Goal: Check status: Check status

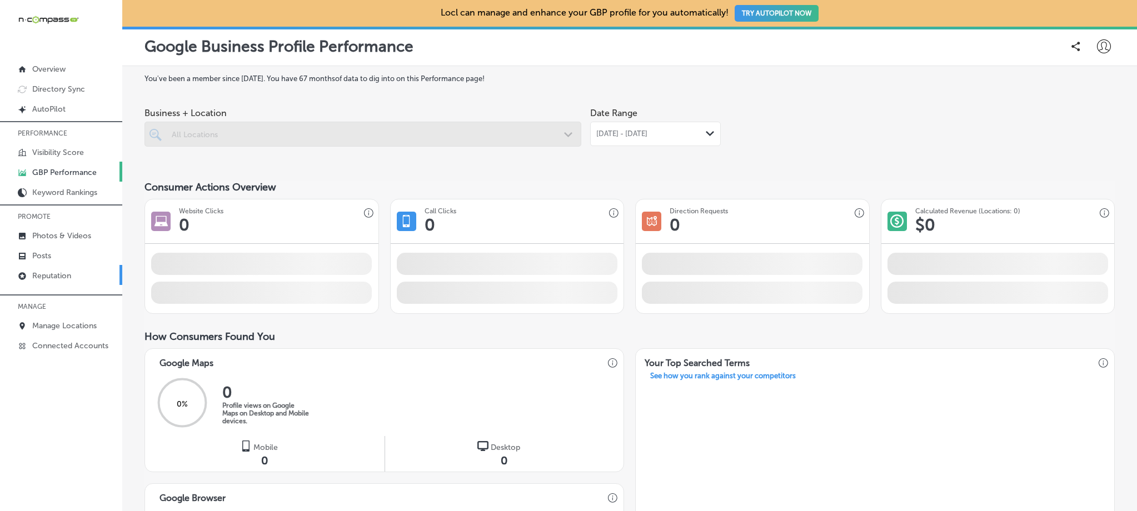
click at [86, 274] on link "Reputation" at bounding box center [61, 275] width 122 height 20
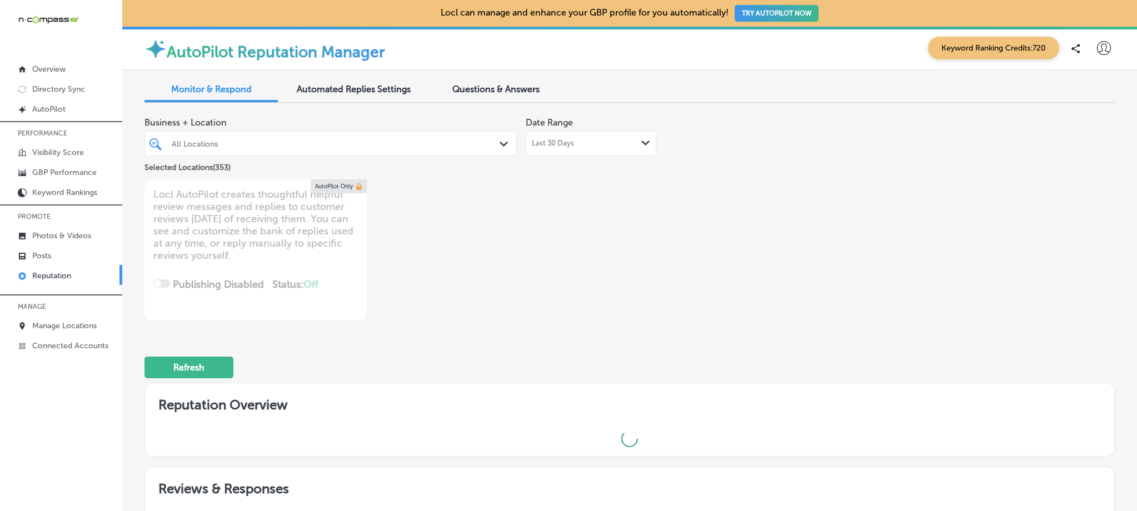
click at [315, 140] on div "All Locations" at bounding box center [336, 143] width 329 height 9
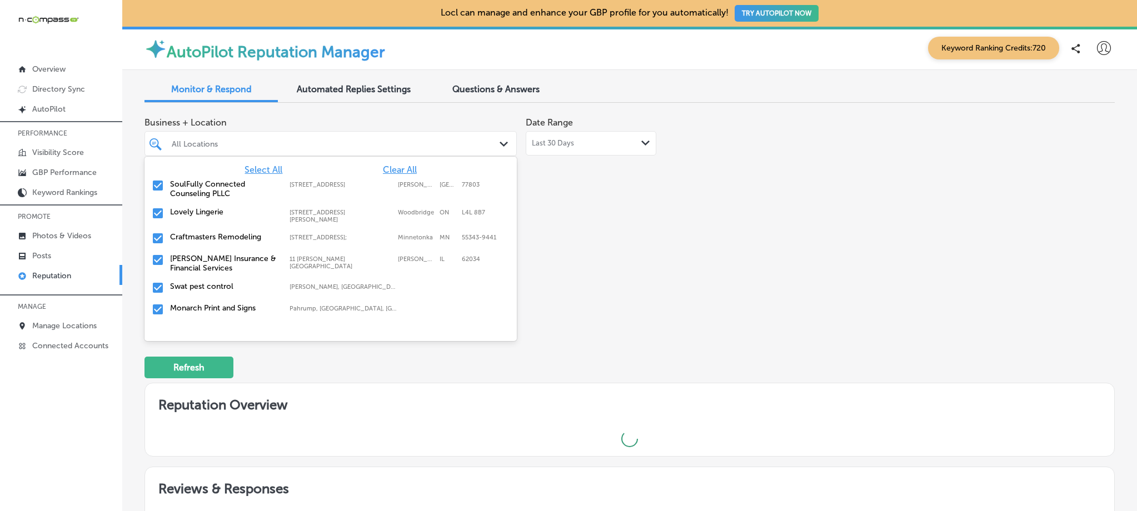
click at [383, 167] on span "Clear All" at bounding box center [400, 170] width 34 height 11
type textarea "x"
type input "ch"
type textarea "x"
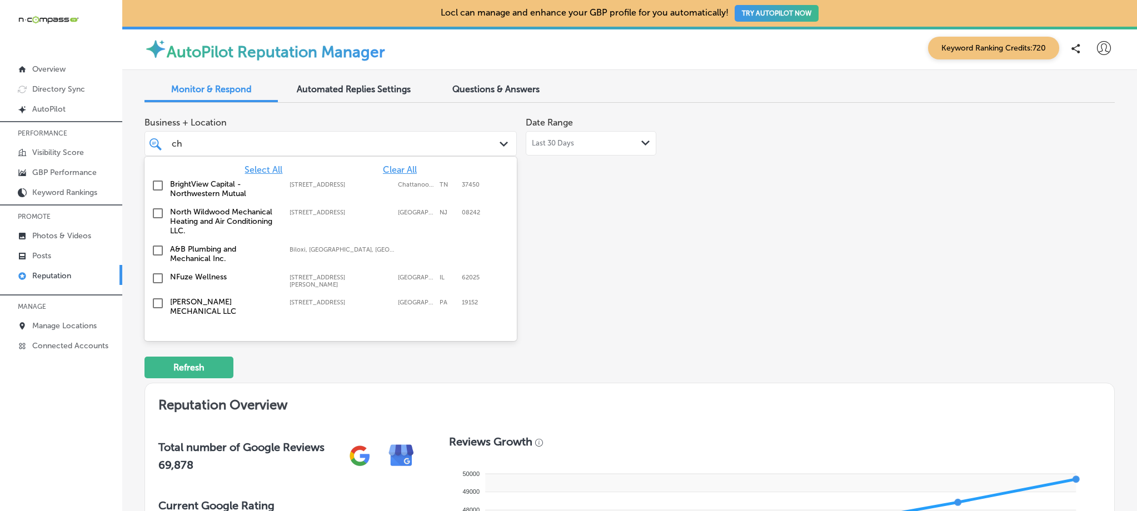
type input "c"
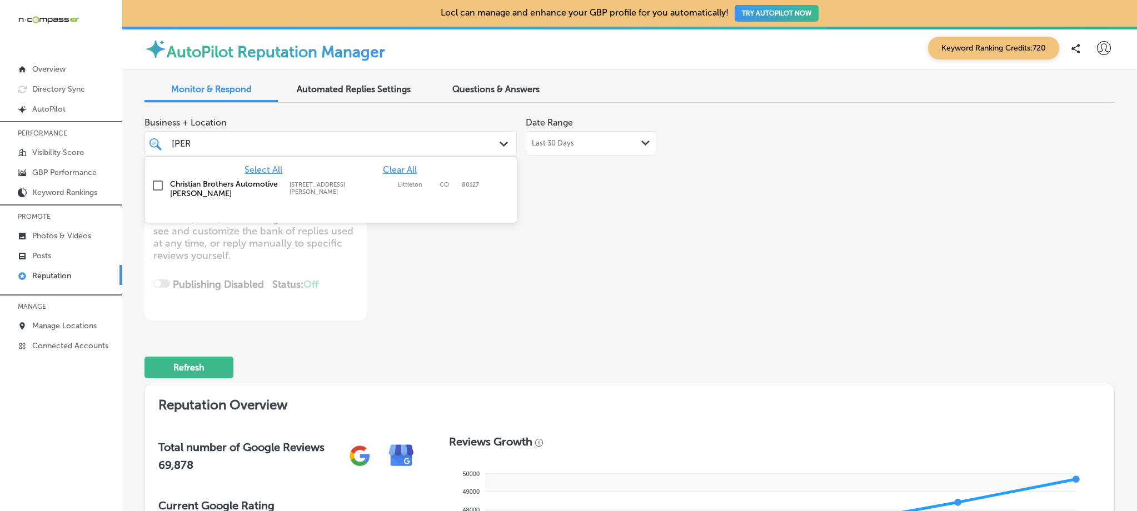
type input "[PERSON_NAME]"
click at [178, 182] on label "Christian Brothers Automotive [PERSON_NAME]" at bounding box center [224, 189] width 108 height 19
type textarea "x"
type input "[PERSON_NAME]"
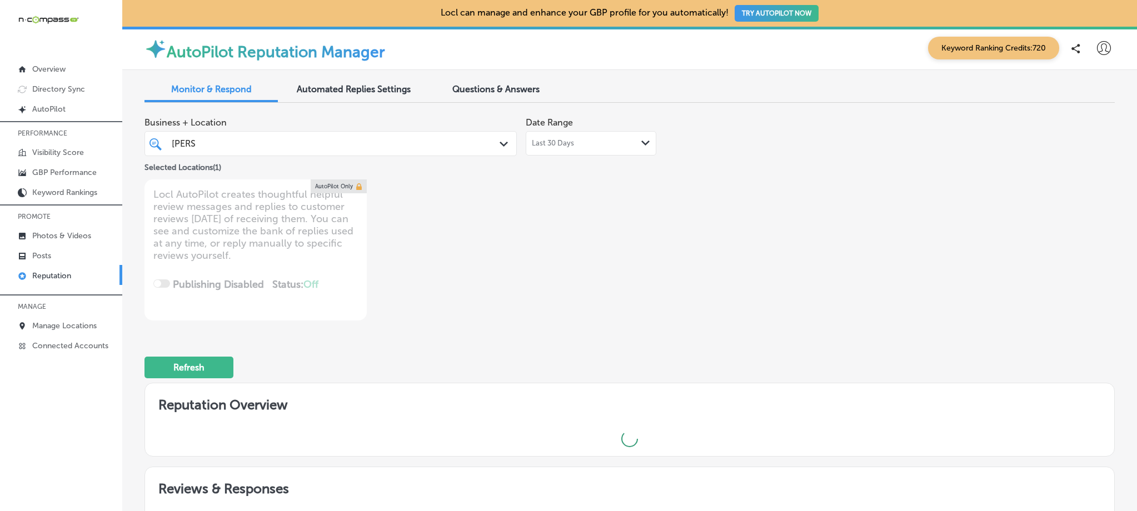
click at [647, 199] on div "Business + Location [PERSON_NAME] c [PERSON_NAME] c Path Created with Sketch. S…" at bounding box center [436, 216] width 583 height 209
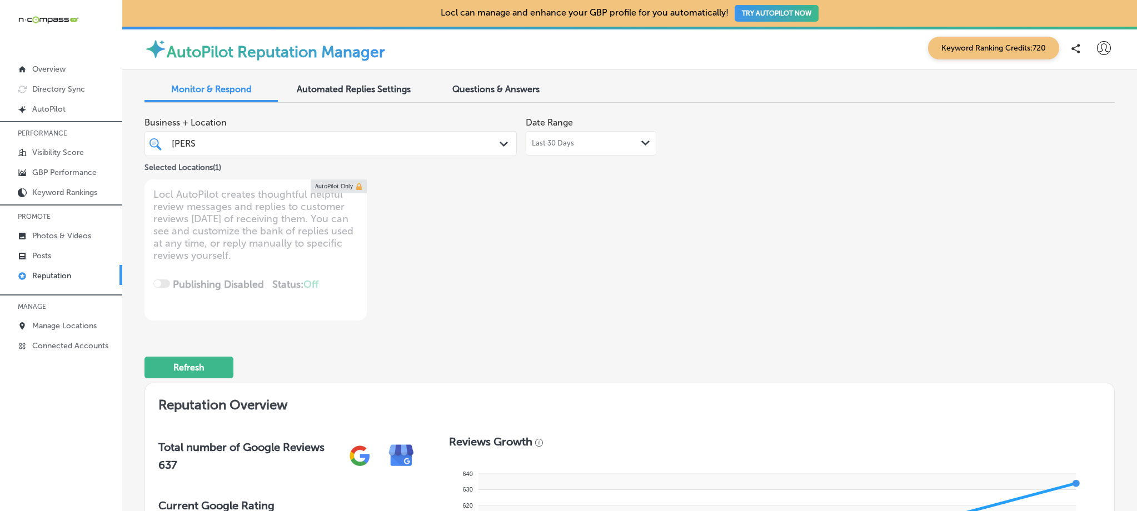
click at [622, 145] on div "Last 30 Days Path Created with Sketch." at bounding box center [591, 143] width 118 height 9
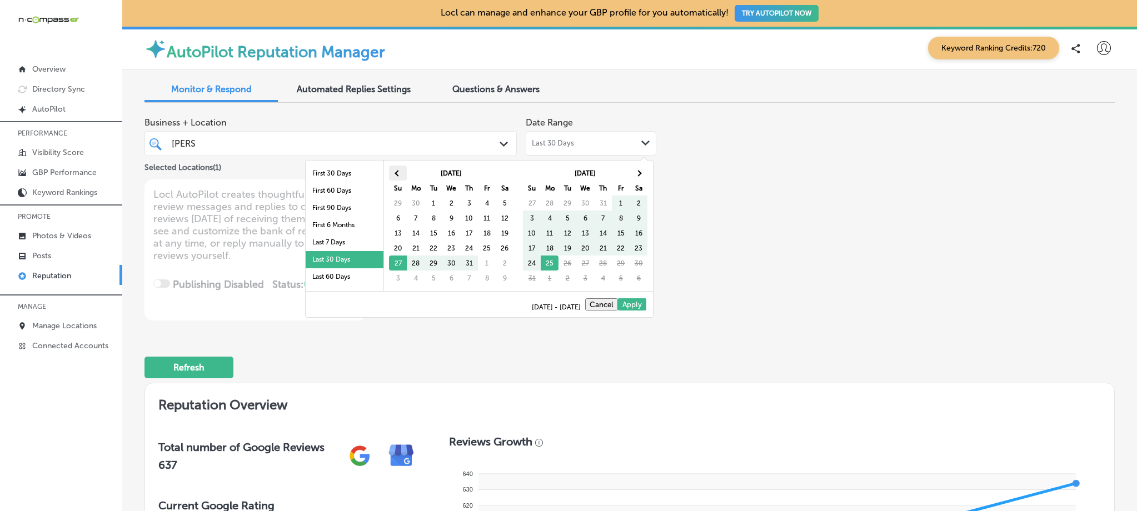
click at [397, 175] on span at bounding box center [398, 173] width 6 height 6
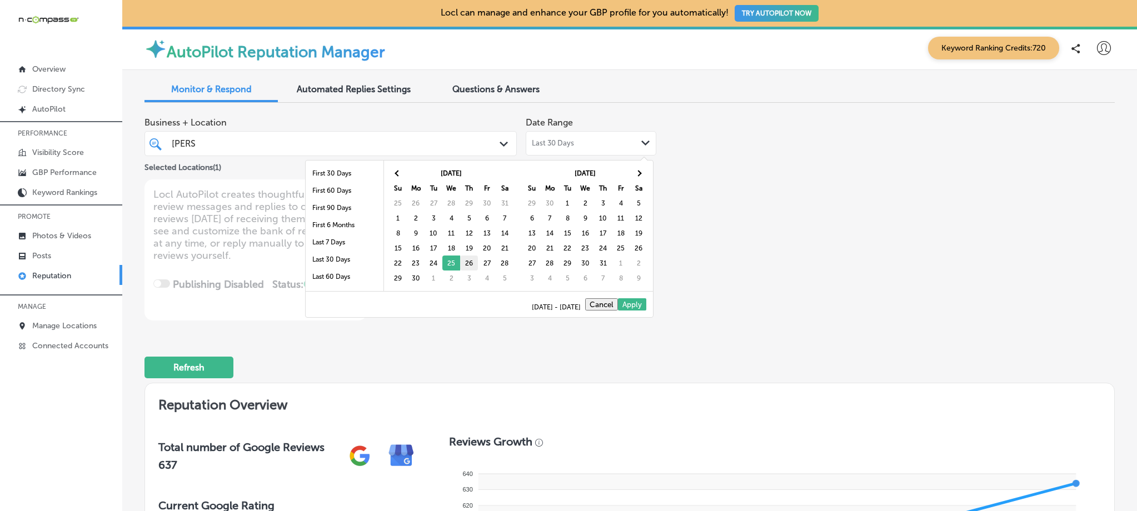
drag, startPoint x: 444, startPoint y: 262, endPoint x: 465, endPoint y: 265, distance: 20.7
click at [635, 172] on th at bounding box center [639, 173] width 18 height 15
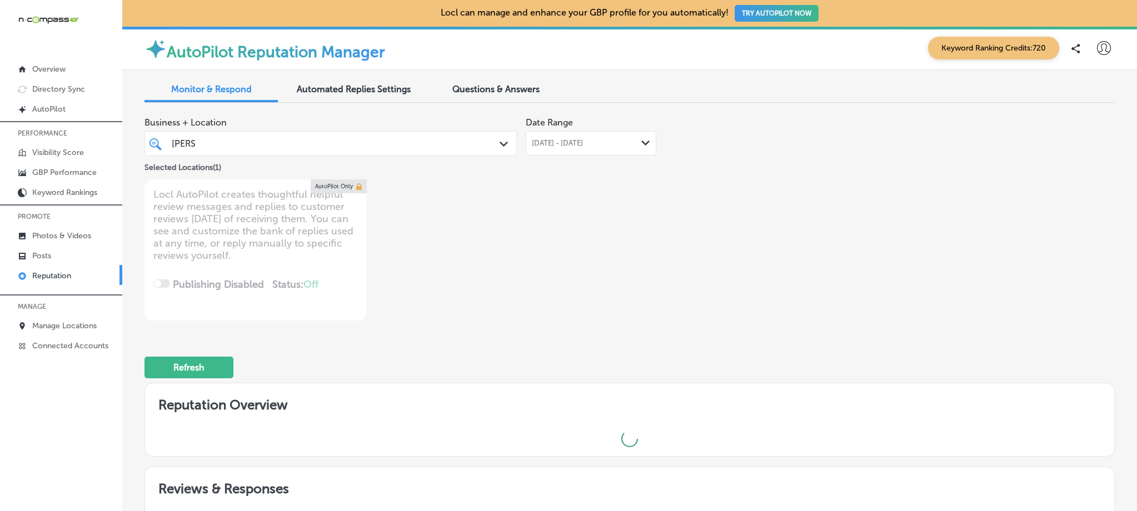
type textarea "x"
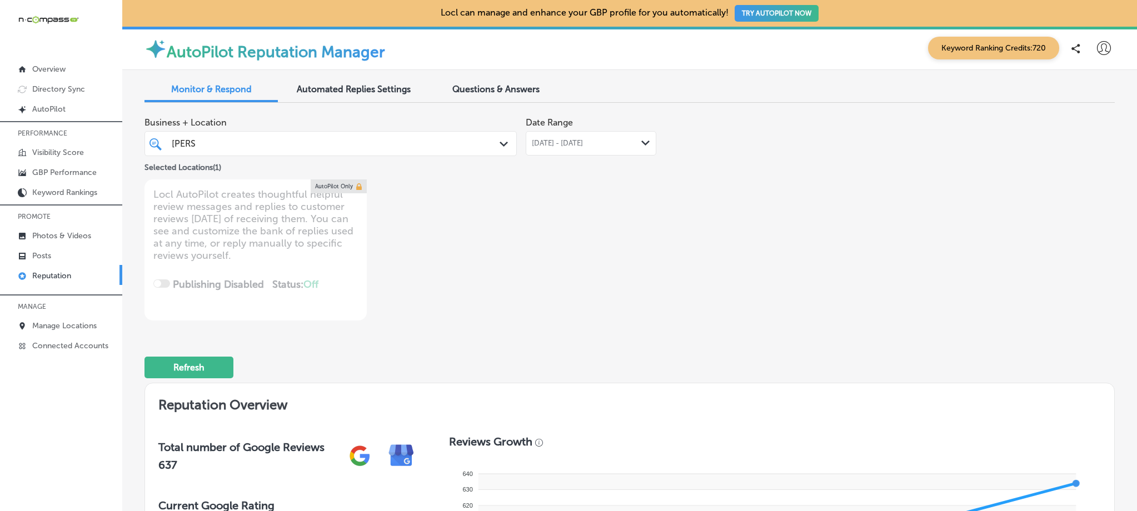
click at [583, 145] on span "[DATE] - [DATE]" at bounding box center [557, 143] width 51 height 9
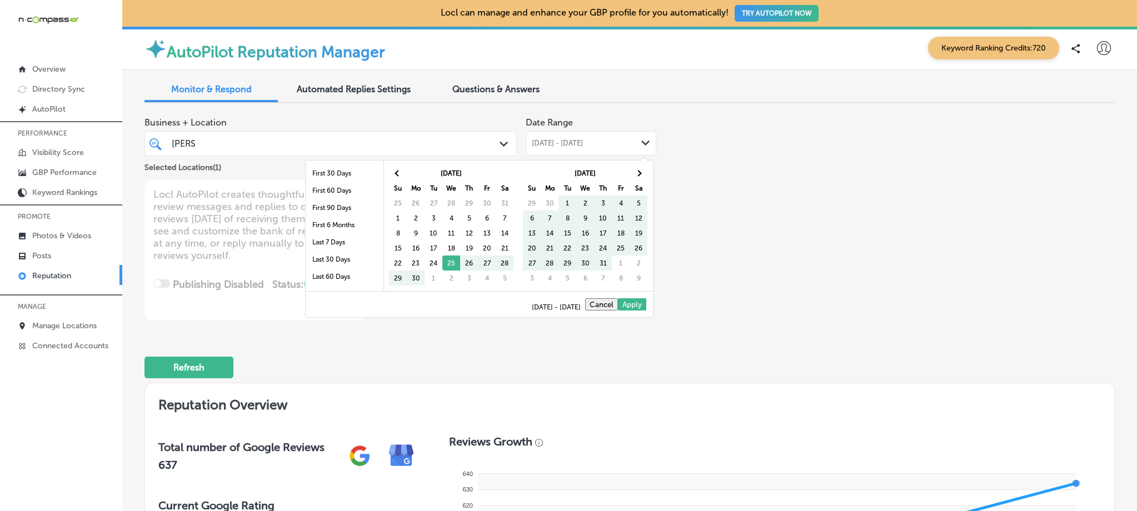
click at [741, 176] on div "Business + Location [PERSON_NAME] c [PERSON_NAME] c Path Created with Sketch. S…" at bounding box center [630, 216] width 971 height 209
